Goal: Register for event/course

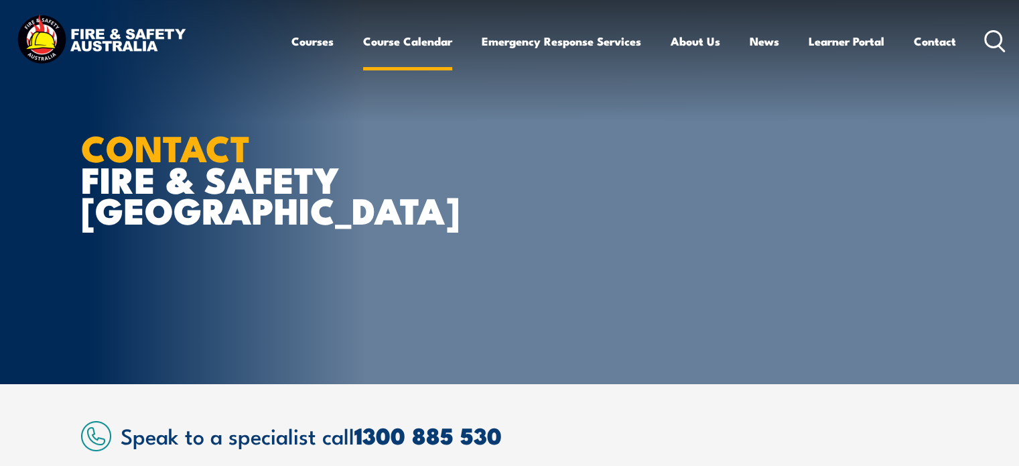
click at [418, 40] on link "Course Calendar" at bounding box center [407, 41] width 89 height 36
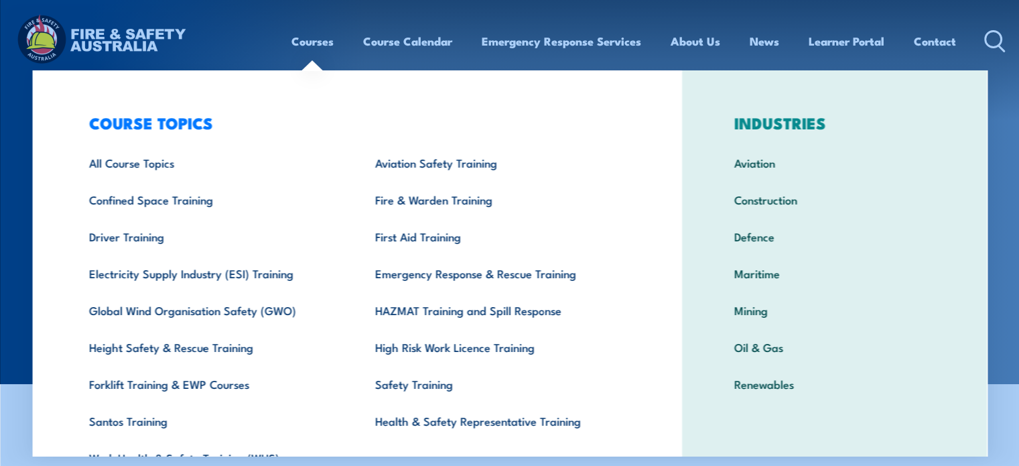
click at [308, 40] on link "Courses" at bounding box center [313, 41] width 42 height 36
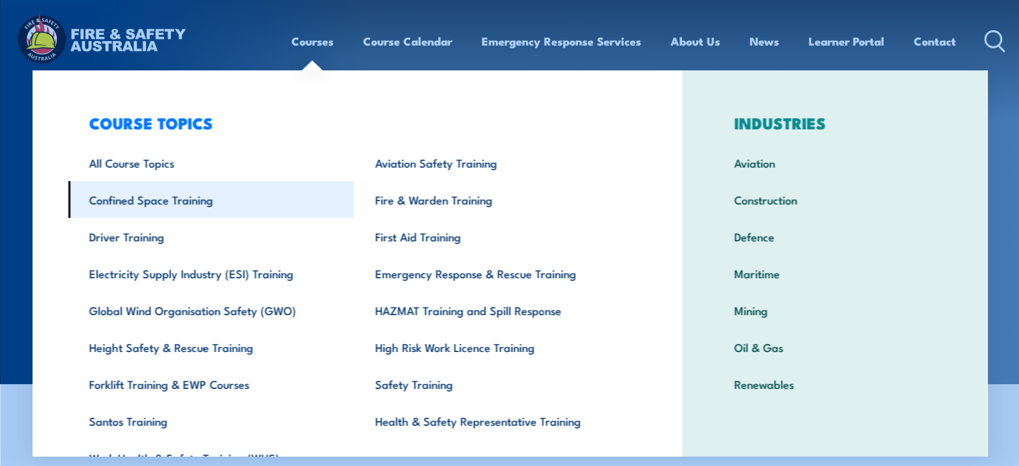
click at [176, 197] on link "Confined Space Training" at bounding box center [211, 199] width 286 height 37
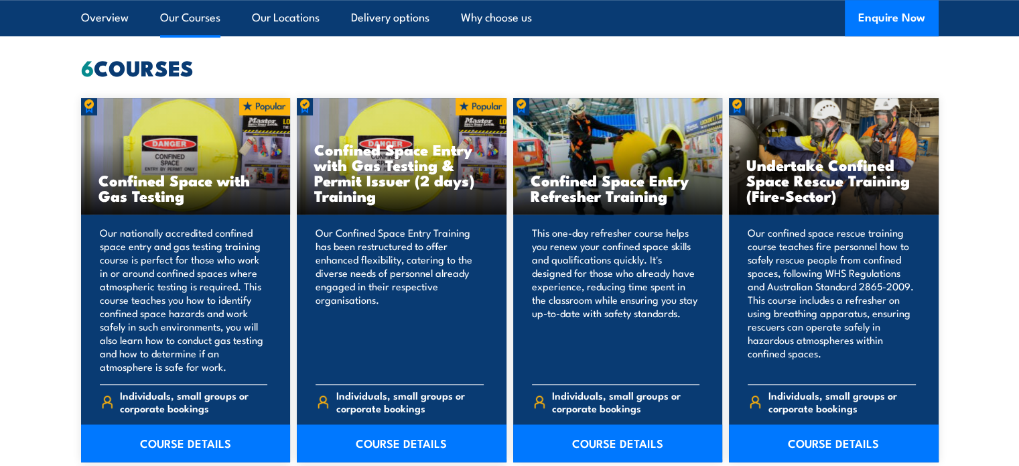
scroll to position [1047, 0]
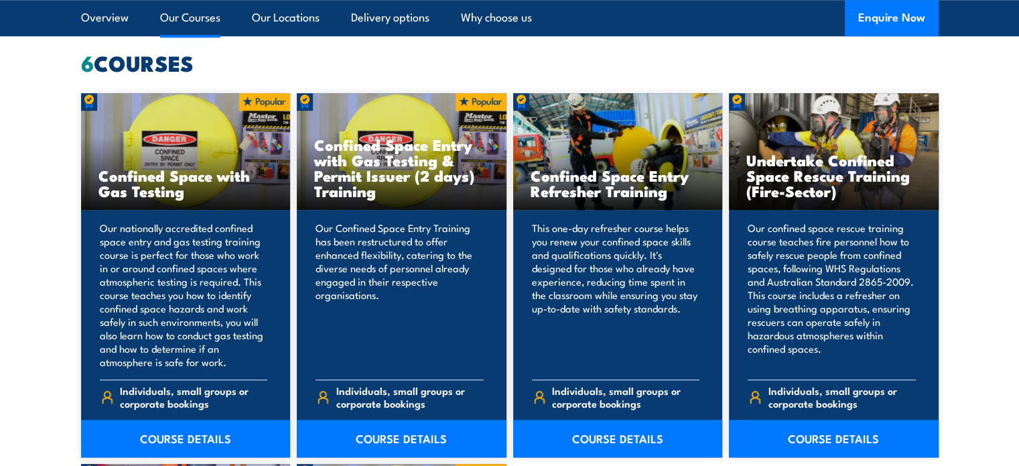
drag, startPoint x: 1022, startPoint y: 20, endPoint x: 1029, endPoint y: 133, distance: 113.5
click at [365, 175] on h3 "Confined Space Entry with Gas Testing & Permit Issuer (2 days) Training" at bounding box center [401, 168] width 175 height 62
click at [387, 436] on link "COURSE DETAILS" at bounding box center [402, 439] width 210 height 38
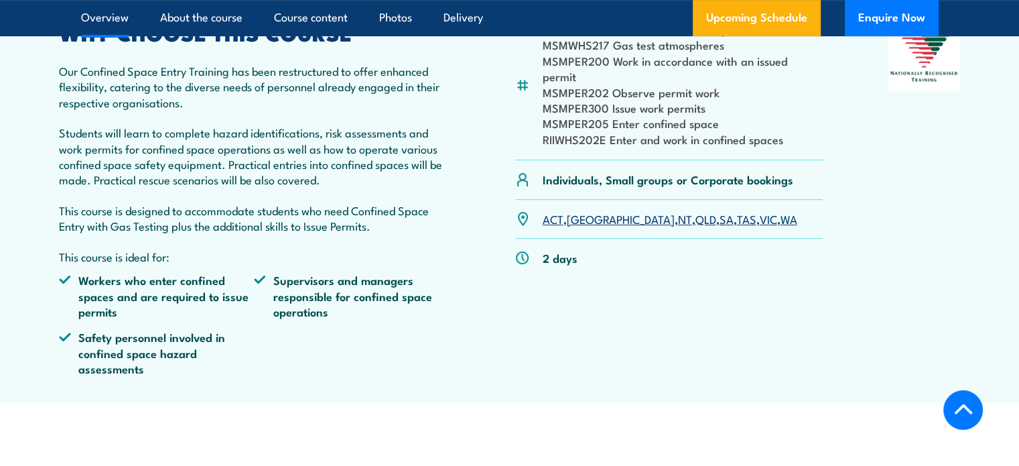
scroll to position [483, 0]
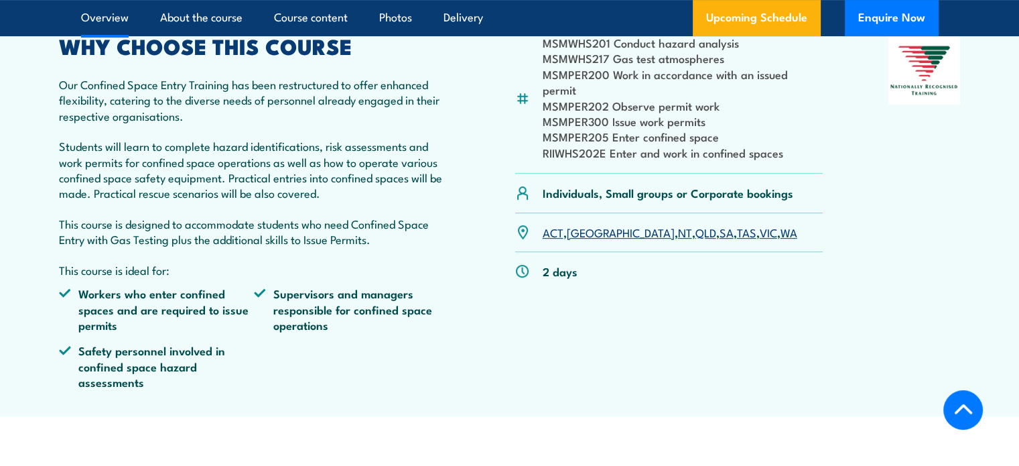
click at [760, 231] on link "VIC" at bounding box center [768, 232] width 17 height 16
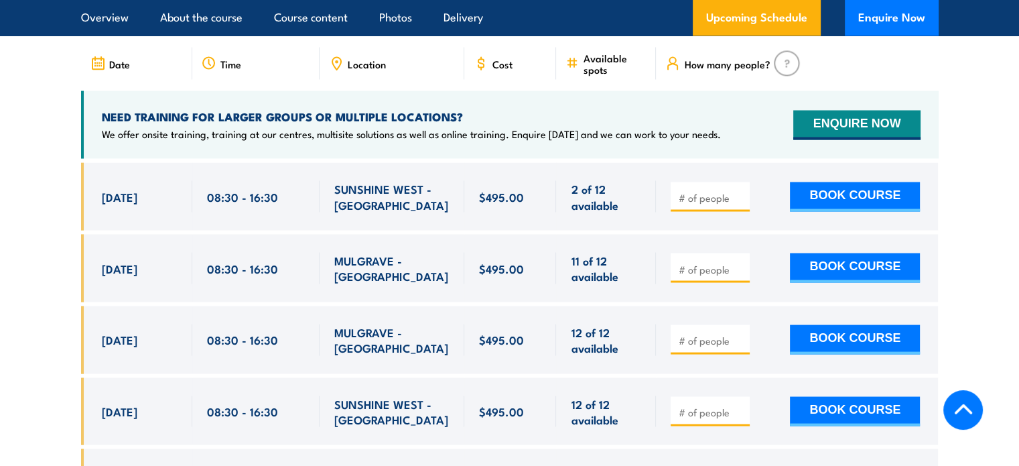
scroll to position [2549, 0]
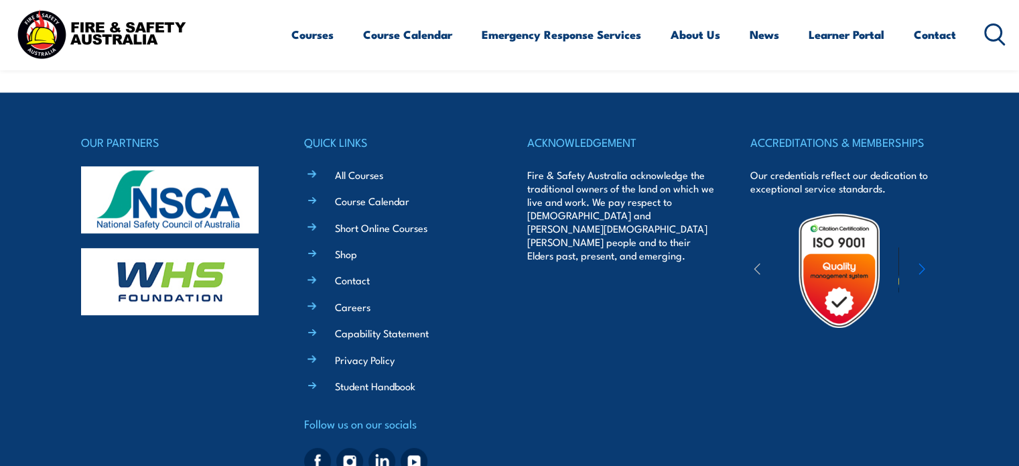
scroll to position [826, 0]
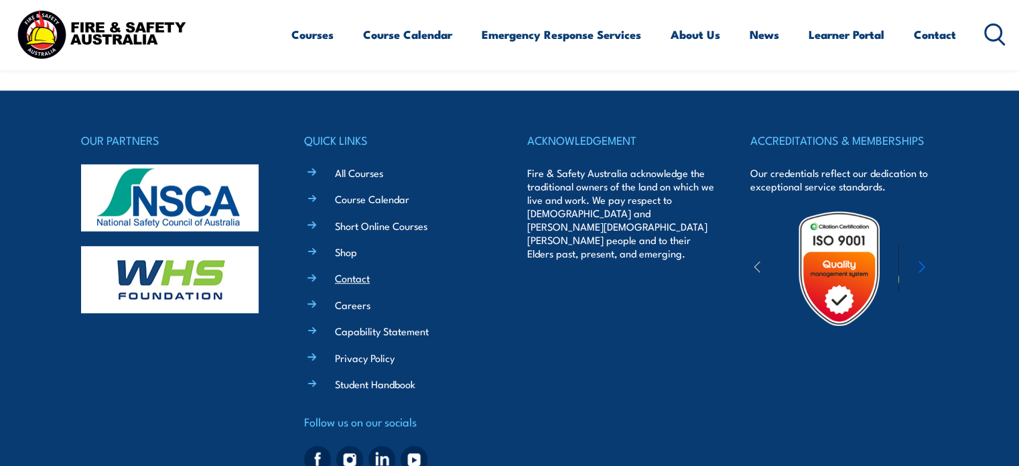
click at [359, 271] on link "Contact" at bounding box center [352, 278] width 35 height 14
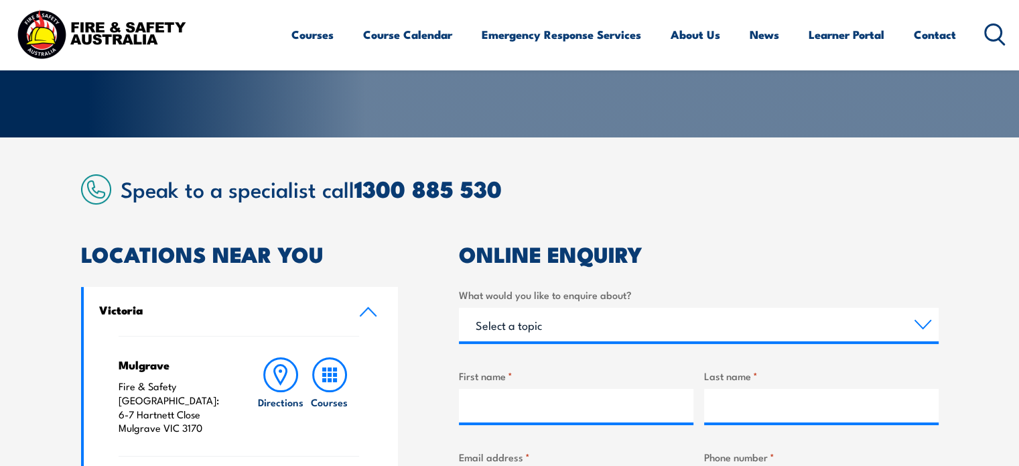
scroll to position [437, 0]
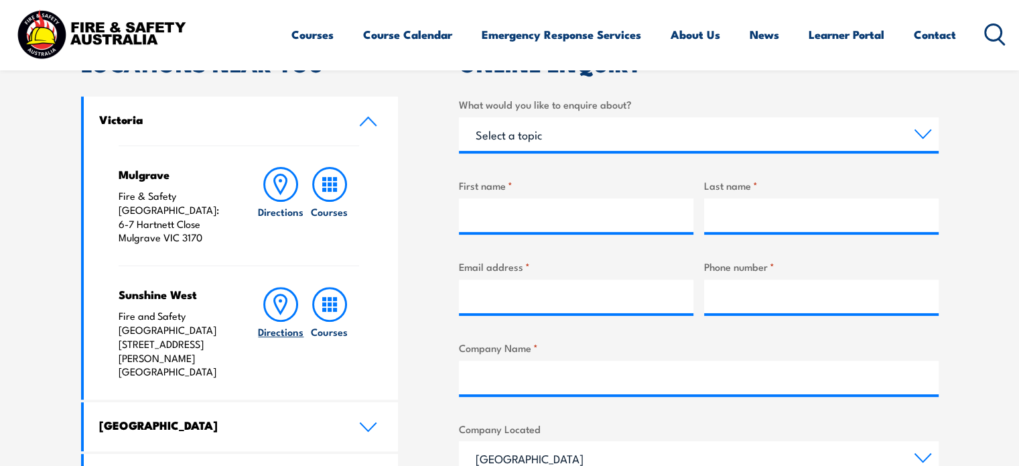
click at [277, 289] on icon at bounding box center [280, 304] width 35 height 35
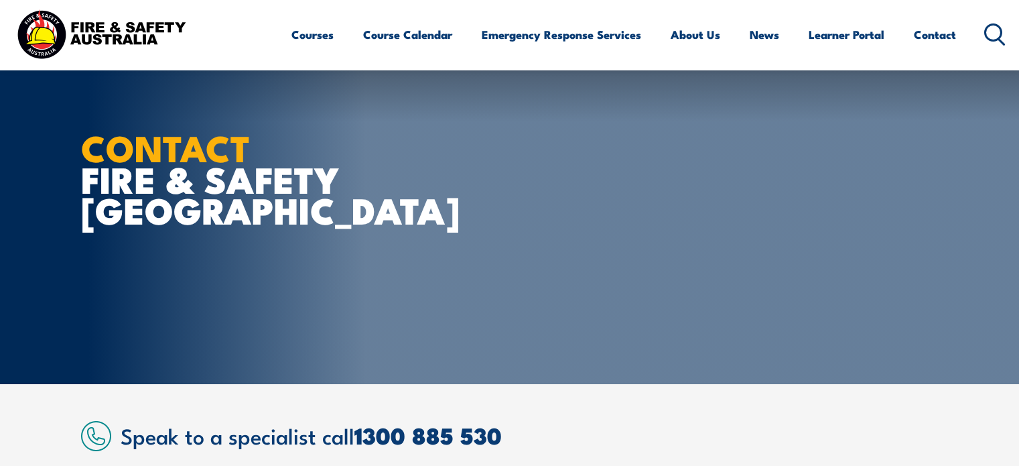
scroll to position [437, 0]
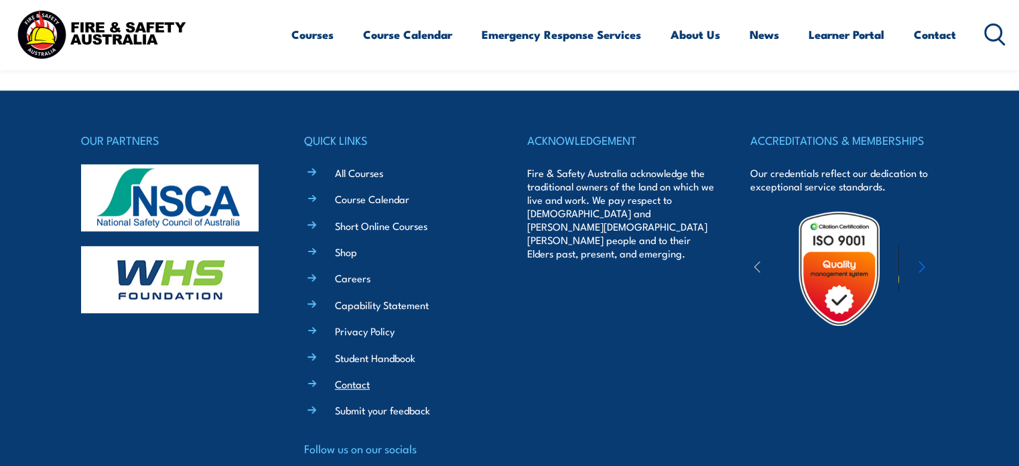
click at [354, 377] on link "Contact" at bounding box center [352, 384] width 35 height 14
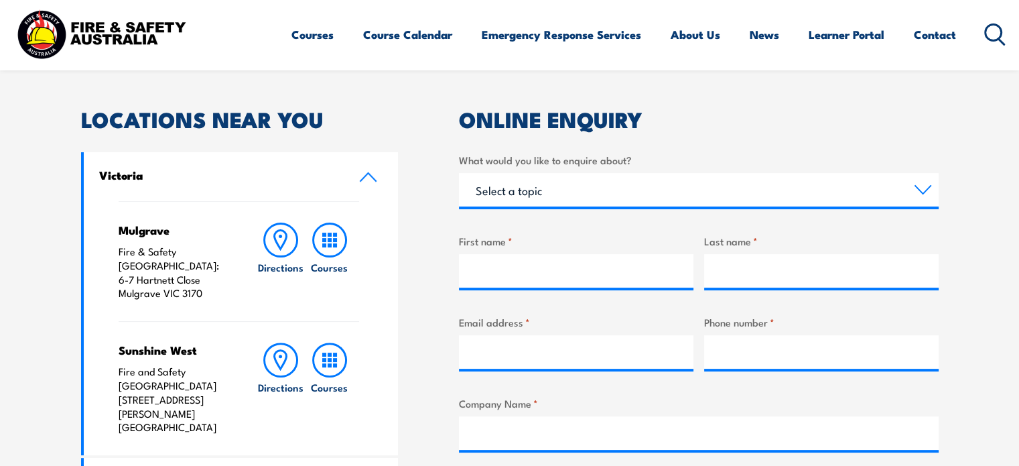
scroll to position [385, 0]
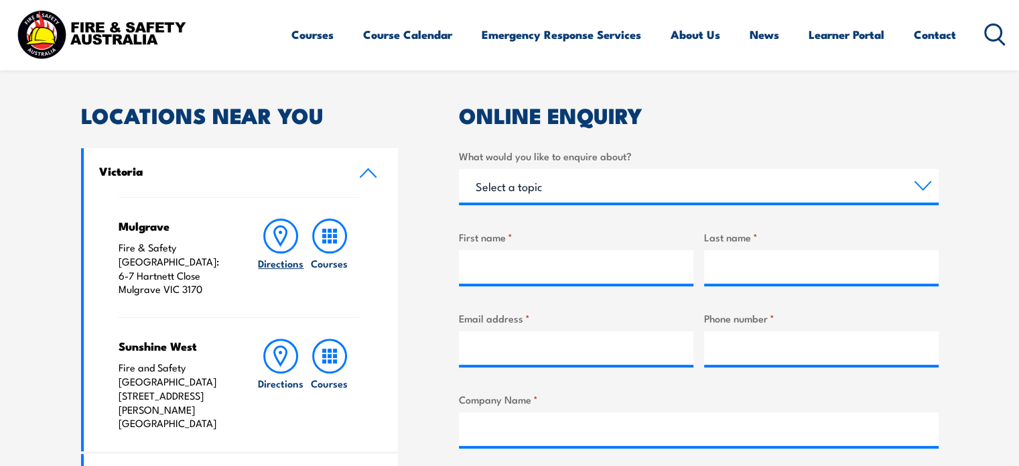
click at [281, 264] on h6 "Directions" at bounding box center [281, 263] width 46 height 14
